Goal: Check status: Check status

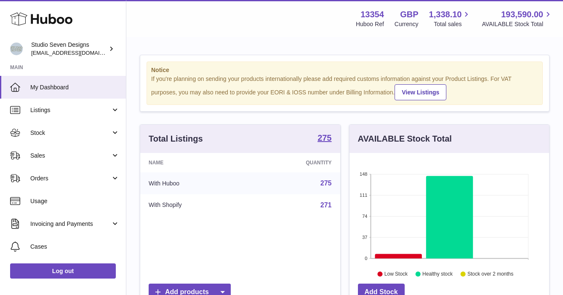
scroll to position [131, 200]
click at [50, 86] on span "My Dashboard" at bounding box center [74, 87] width 89 height 8
click at [65, 83] on link "My Dashboard" at bounding box center [63, 87] width 126 height 23
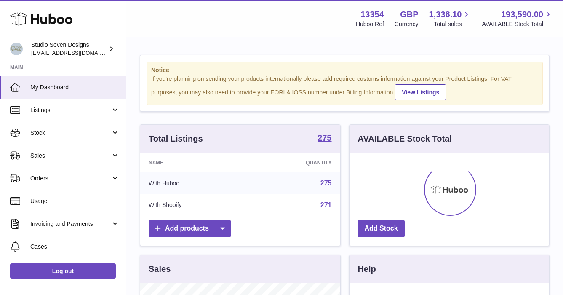
scroll to position [131, 200]
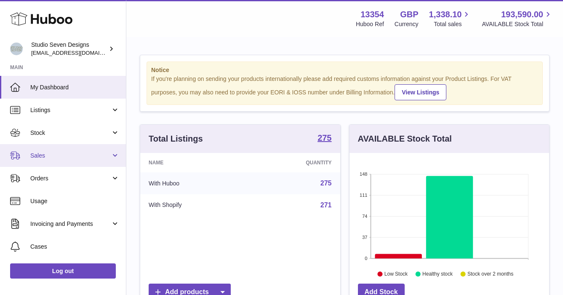
click at [57, 159] on link "Sales" at bounding box center [63, 155] width 126 height 23
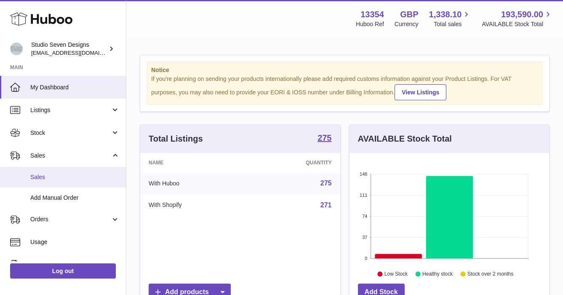
click at [54, 173] on span "Sales" at bounding box center [74, 177] width 89 height 8
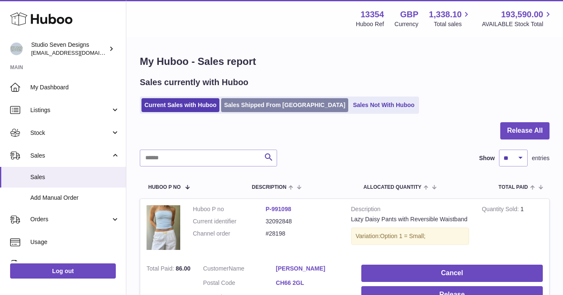
click at [274, 106] on link "Sales Shipped From [GEOGRAPHIC_DATA]" at bounding box center [284, 105] width 127 height 14
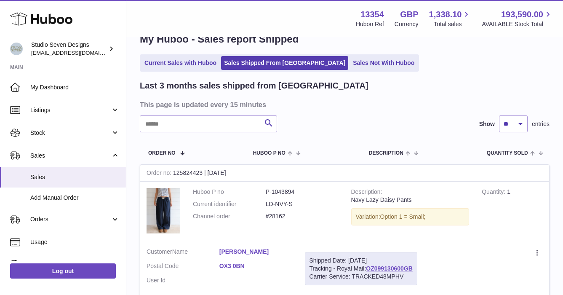
scroll to position [23, 0]
click at [197, 128] on input "text" at bounding box center [208, 123] width 137 height 17
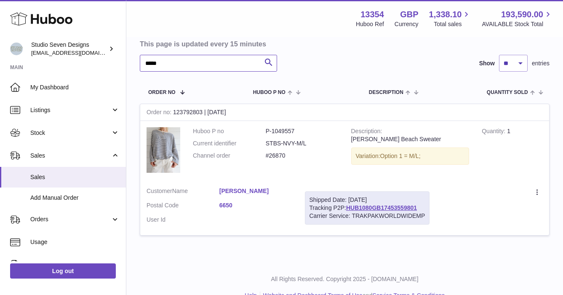
scroll to position [90, 0]
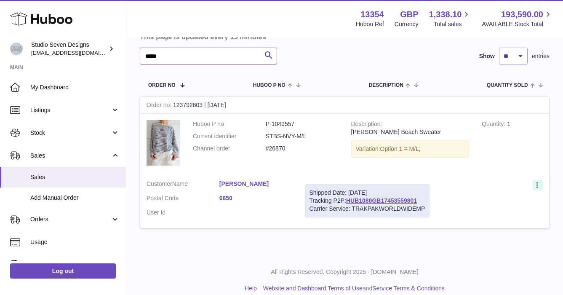
type input "*****"
click at [535, 184] on icon at bounding box center [538, 185] width 10 height 8
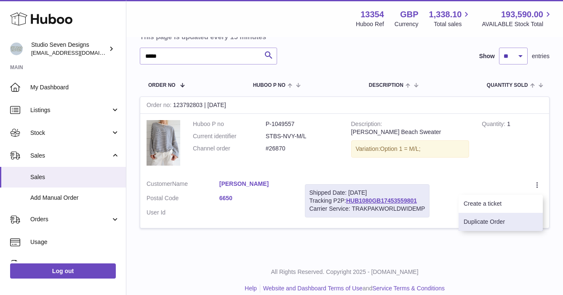
click at [504, 218] on li "Duplicate Order" at bounding box center [501, 222] width 84 height 18
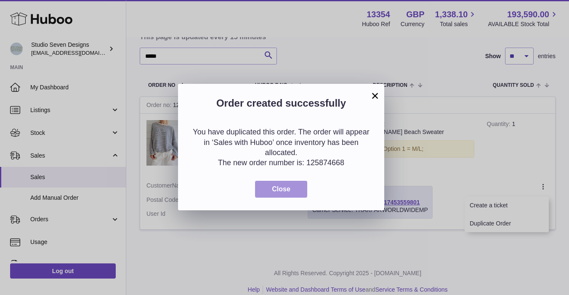
click at [289, 187] on span "Close" at bounding box center [281, 188] width 19 height 7
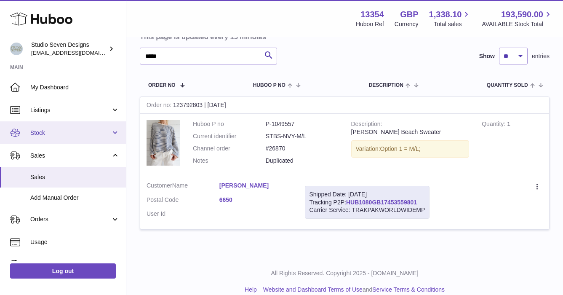
click at [45, 123] on link "Stock" at bounding box center [63, 132] width 126 height 23
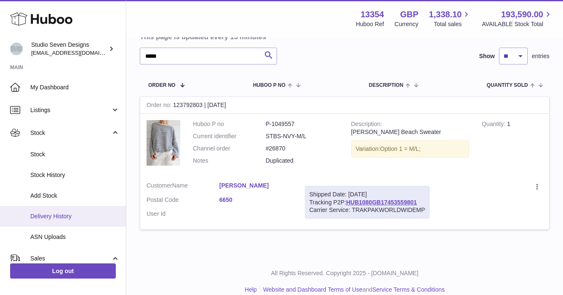
click at [52, 214] on span "Delivery History" at bounding box center [74, 216] width 89 height 8
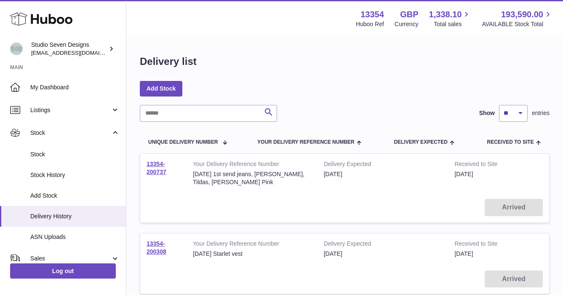
drag, startPoint x: 155, startPoint y: 163, endPoint x: 147, endPoint y: 193, distance: 30.9
click at [147, 193] on td "Arrived" at bounding box center [344, 207] width 409 height 30
